Goal: Transaction & Acquisition: Purchase product/service

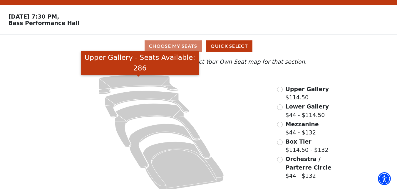
scroll to position [22, 0]
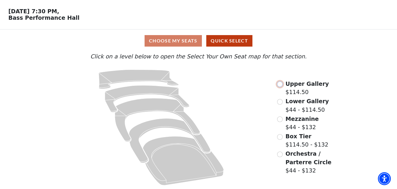
click at [281, 84] on input "Upper Gallery$114.50\a" at bounding box center [280, 84] width 6 height 6
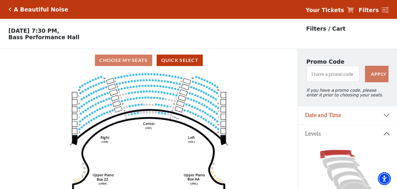
scroll to position [27, 0]
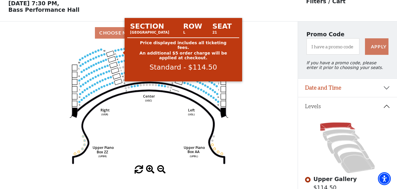
click at [121, 50] on circle at bounding box center [121, 49] width 2 height 2
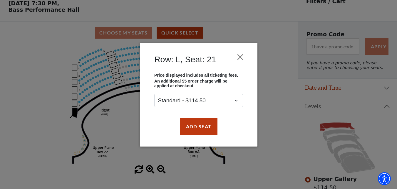
click at [121, 51] on div "Row: L, Seat: 21 Price displayed includes all ticketing fees. An additional $5 …" at bounding box center [198, 94] width 397 height 189
click at [242, 57] on button "Close" at bounding box center [240, 56] width 11 height 11
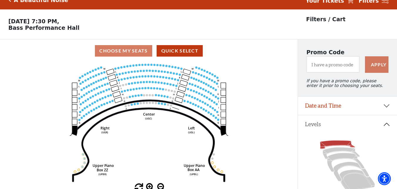
scroll to position [0, 0]
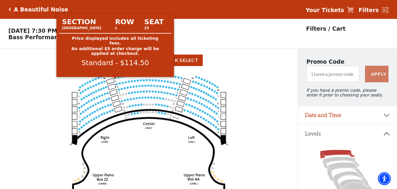
click at [116, 79] on circle at bounding box center [115, 78] width 2 height 2
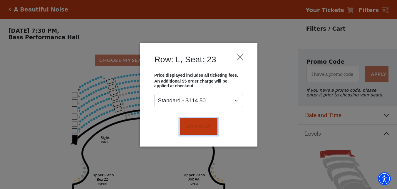
drag, startPoint x: 199, startPoint y: 130, endPoint x: 181, endPoint y: 113, distance: 25.4
click at [199, 130] on button "Add Seat" at bounding box center [199, 126] width 38 height 16
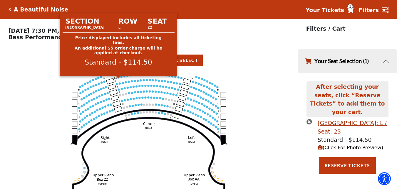
click at [118, 78] on circle at bounding box center [118, 77] width 2 height 2
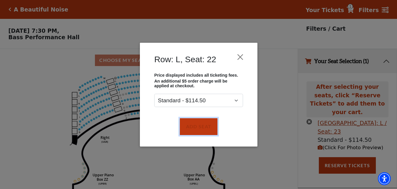
drag, startPoint x: 199, startPoint y: 128, endPoint x: 186, endPoint y: 112, distance: 21.3
click at [200, 128] on button "Add Seat" at bounding box center [199, 126] width 38 height 16
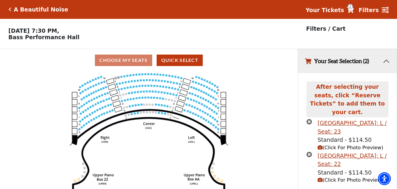
scroll to position [11, 0]
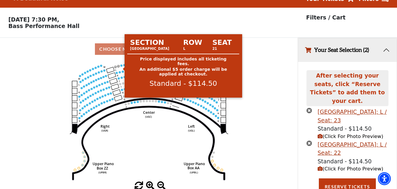
click at [121, 66] on circle at bounding box center [121, 65] width 2 height 2
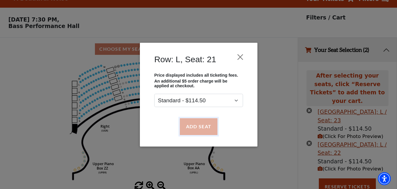
drag, startPoint x: 198, startPoint y: 127, endPoint x: 194, endPoint y: 124, distance: 5.4
click at [198, 128] on button "Add Seat" at bounding box center [199, 126] width 38 height 16
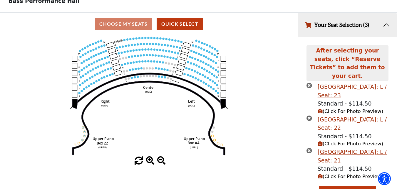
scroll to position [44, 0]
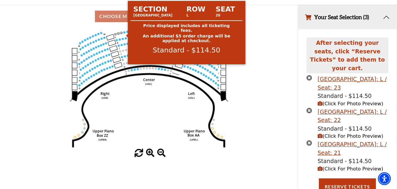
click at [125, 33] on circle at bounding box center [124, 32] width 2 height 2
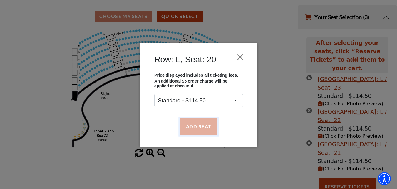
click at [202, 125] on button "Add Seat" at bounding box center [199, 126] width 38 height 16
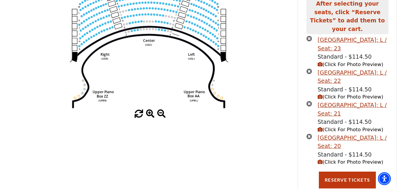
scroll to position [91, 0]
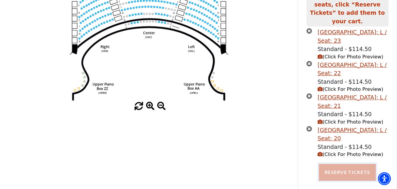
click at [345, 164] on button "Reserve Tickets" at bounding box center [347, 172] width 57 height 16
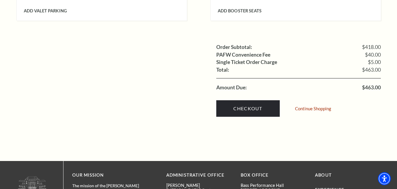
scroll to position [647, 0]
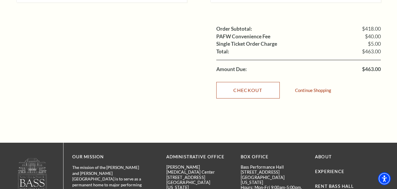
click at [255, 82] on link "Checkout" at bounding box center [249, 90] width 64 height 16
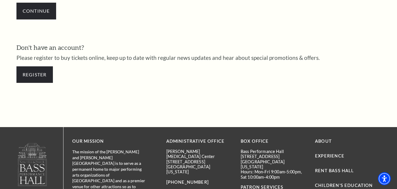
scroll to position [164, 0]
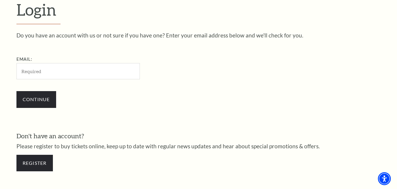
click at [88, 69] on input "Email:" at bounding box center [78, 71] width 124 height 16
type input "kandisangita@ste3465llardigitallab.com"
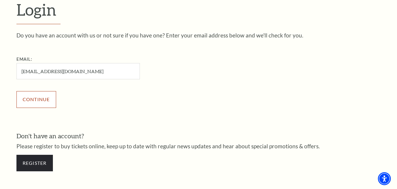
drag, startPoint x: 47, startPoint y: 99, endPoint x: 53, endPoint y: 96, distance: 6.6
click at [47, 99] on input "Continue" at bounding box center [36, 99] width 40 height 16
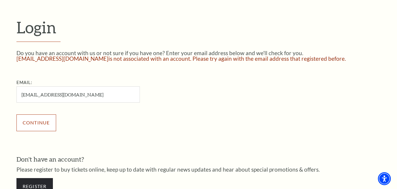
click at [35, 124] on input "Continue" at bounding box center [36, 122] width 40 height 16
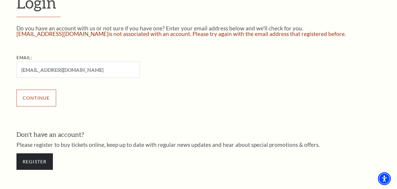
scroll to position [147, 0]
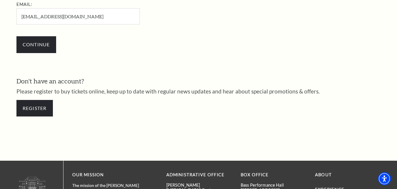
scroll to position [235, 0]
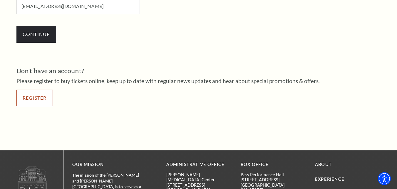
click at [38, 101] on link "Register" at bounding box center [34, 97] width 36 height 16
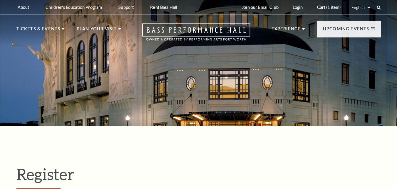
select select "1"
select select "[GEOGRAPHIC_DATA]"
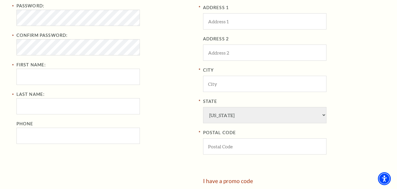
scroll to position [147, 0]
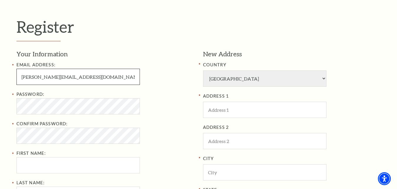
click at [89, 79] on input "[PERSON_NAME][EMAIL_ADDRESS][DOMAIN_NAME]" at bounding box center [78, 77] width 124 height 16
type input "s"
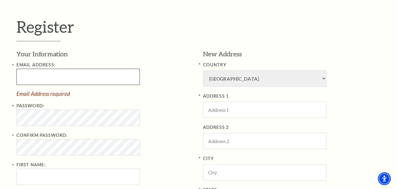
click at [29, 78] on input "Email Address:" at bounding box center [78, 77] width 124 height 16
type input "kandisangita@stellardig5678itallab.com"
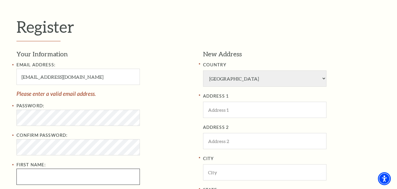
type input "sangita"
type input "kandi"
type input "9692942255"
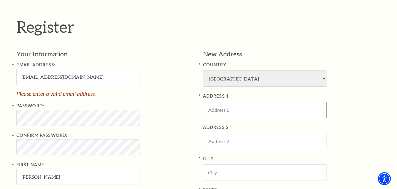
type input "usa, usa"
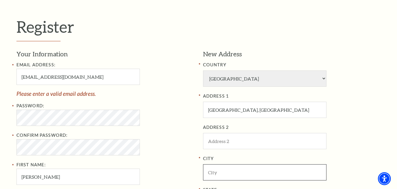
type input "Fall River"
select select "NY"
type input "10005"
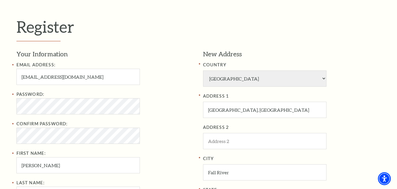
type input "969-294-2255"
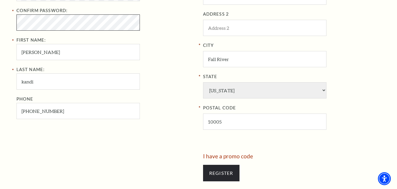
scroll to position [265, 0]
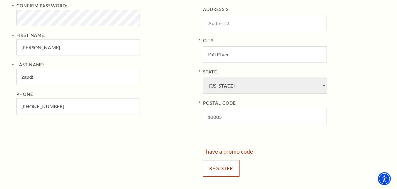
click at [209, 166] on input "Register" at bounding box center [221, 168] width 36 height 16
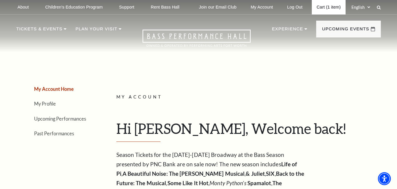
click at [322, 9] on link "Cart (1 item)" at bounding box center [329, 7] width 34 height 14
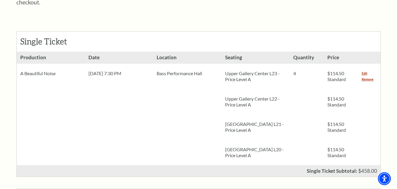
scroll to position [206, 0]
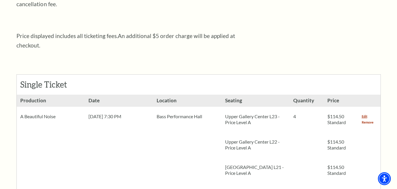
click at [367, 119] on link "Remove" at bounding box center [368, 122] width 12 height 6
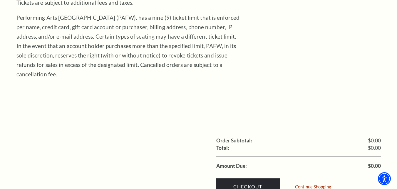
scroll to position [59, 0]
